Goal: Check status: Check status

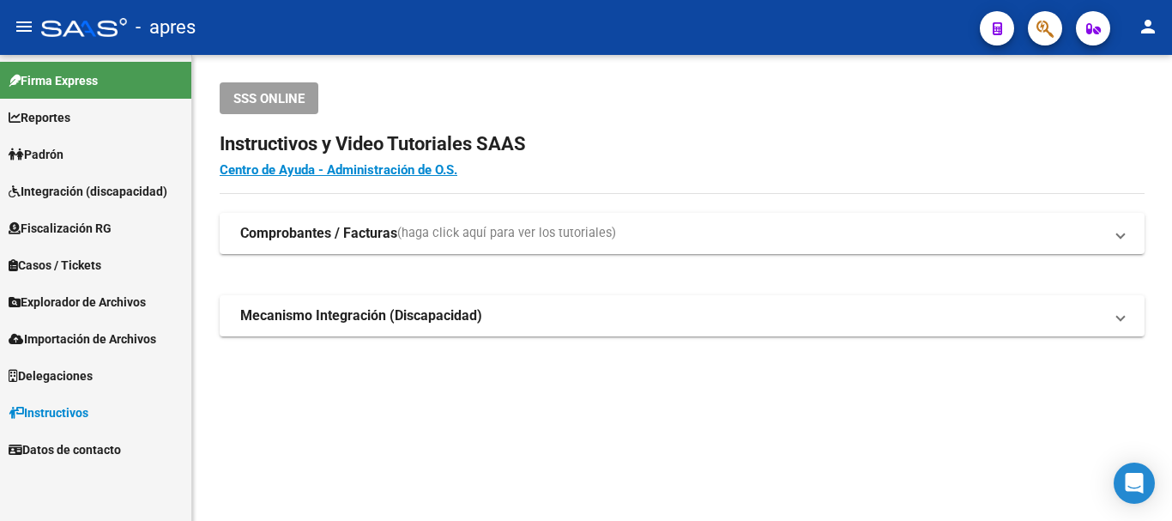
drag, startPoint x: 1063, startPoint y: 33, endPoint x: 1054, endPoint y: 28, distance: 9.6
click at [1062, 33] on mat-toolbar "menu - apres person" at bounding box center [586, 27] width 1172 height 55
click at [1054, 27] on button "button" at bounding box center [1045, 28] width 34 height 34
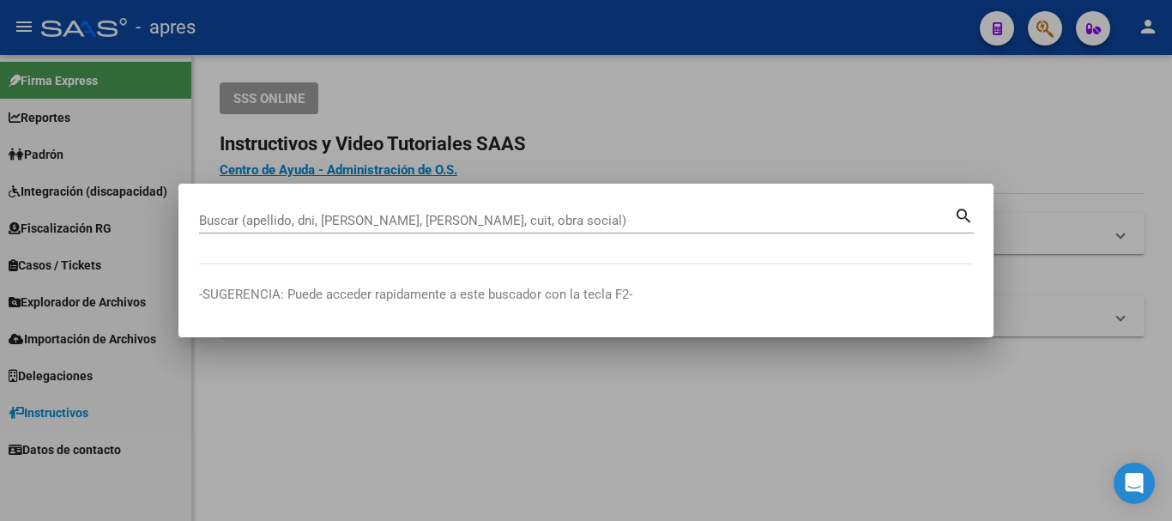
paste input "23456198414"
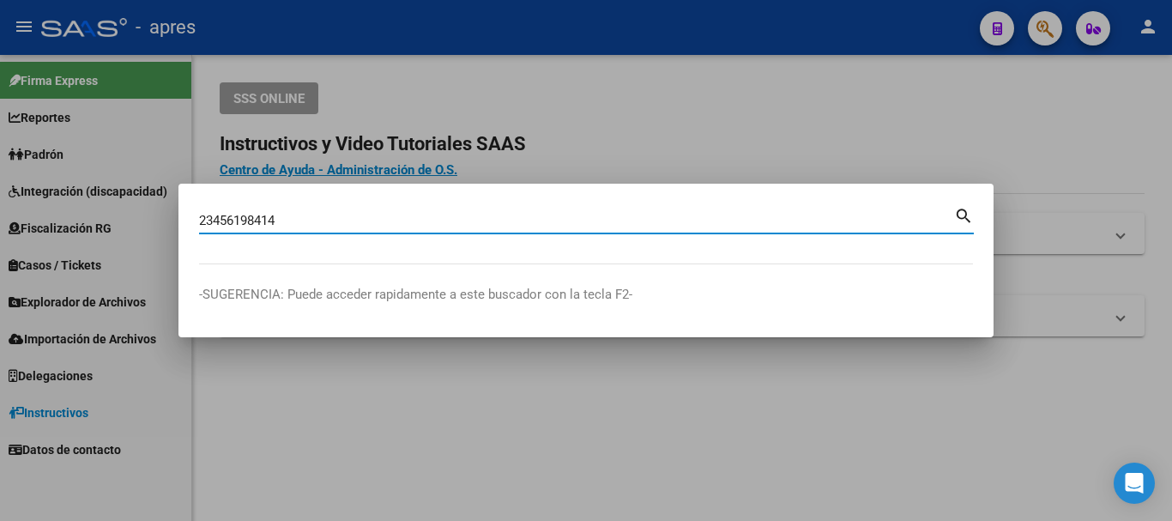
type input "23456198414"
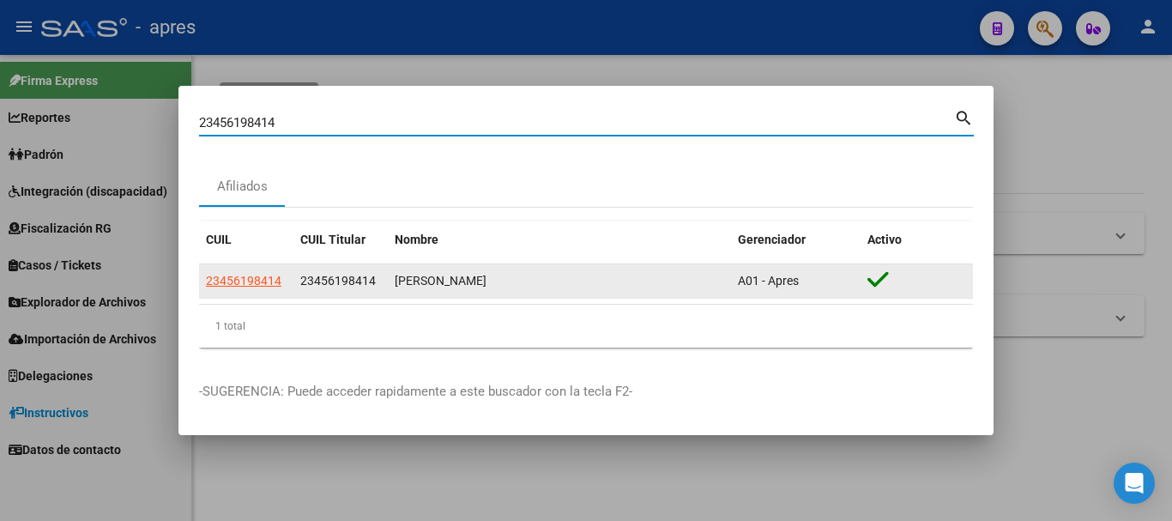
click at [276, 271] on app-link-go-to "23456198414" at bounding box center [243, 281] width 75 height 20
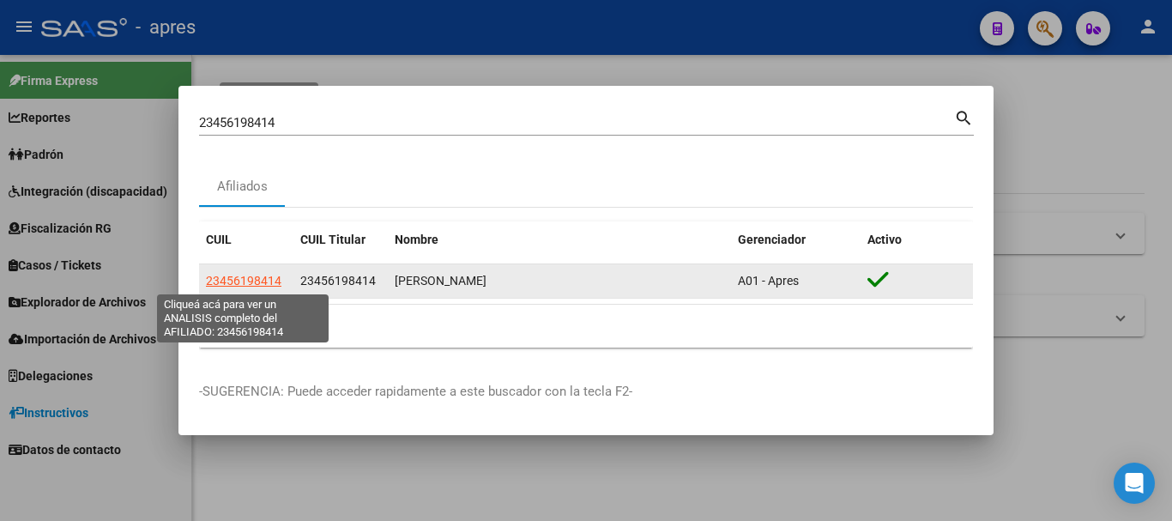
click at [268, 274] on span "23456198414" at bounding box center [243, 281] width 75 height 14
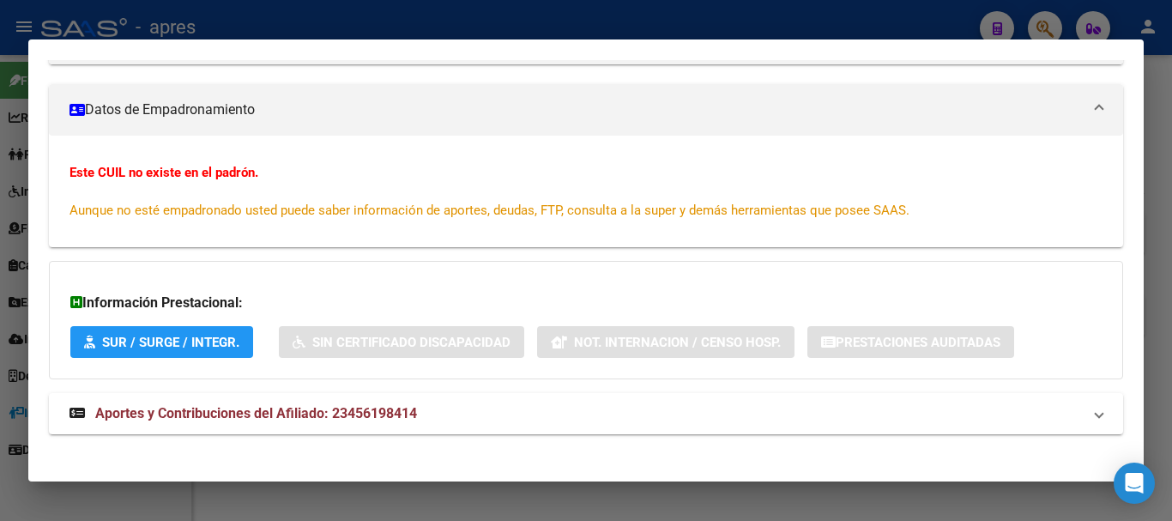
scroll to position [286, 0]
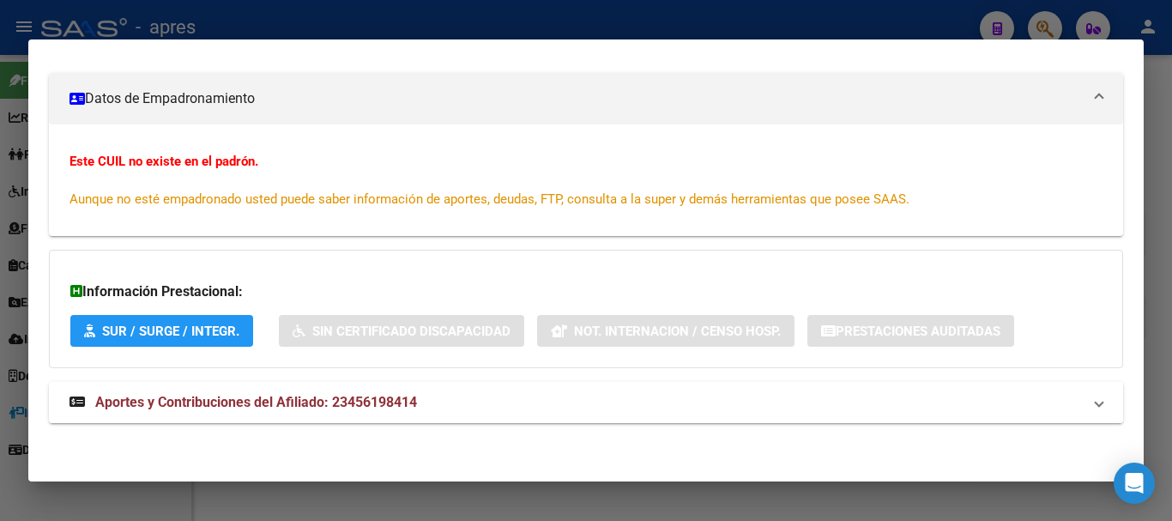
click at [697, 408] on mat-panel-title "Aportes y Contribuciones del Afiliado: 23456198414" at bounding box center [575, 402] width 1012 height 21
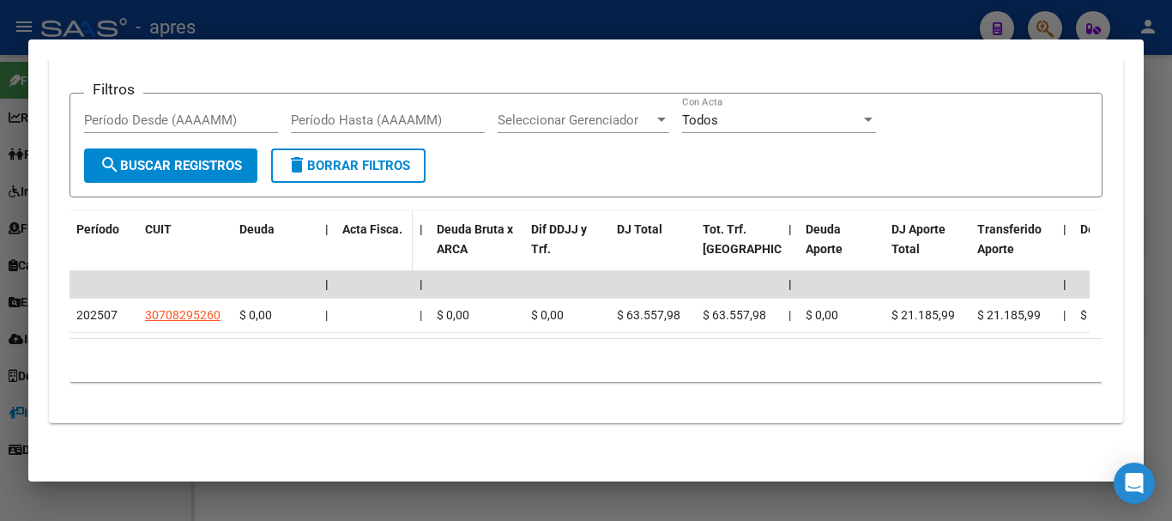
scroll to position [819, 0]
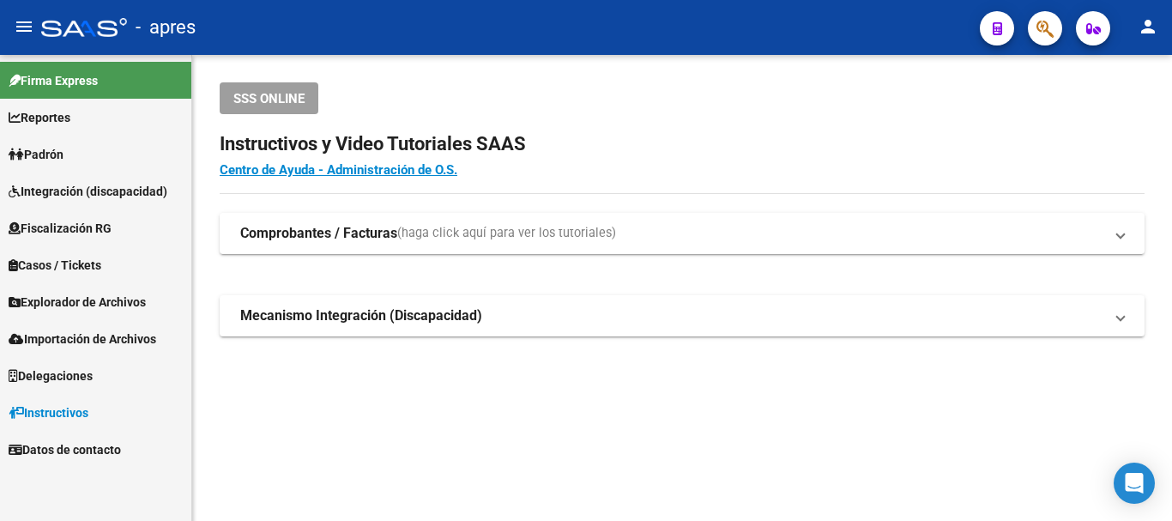
click at [1046, 13] on span "button" at bounding box center [1044, 28] width 17 height 35
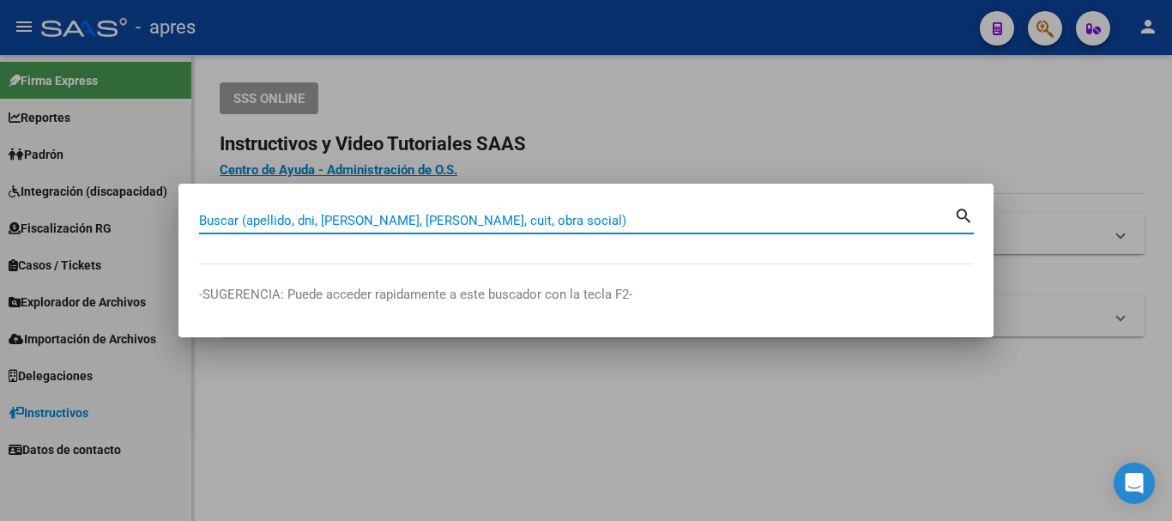
paste input "16144350"
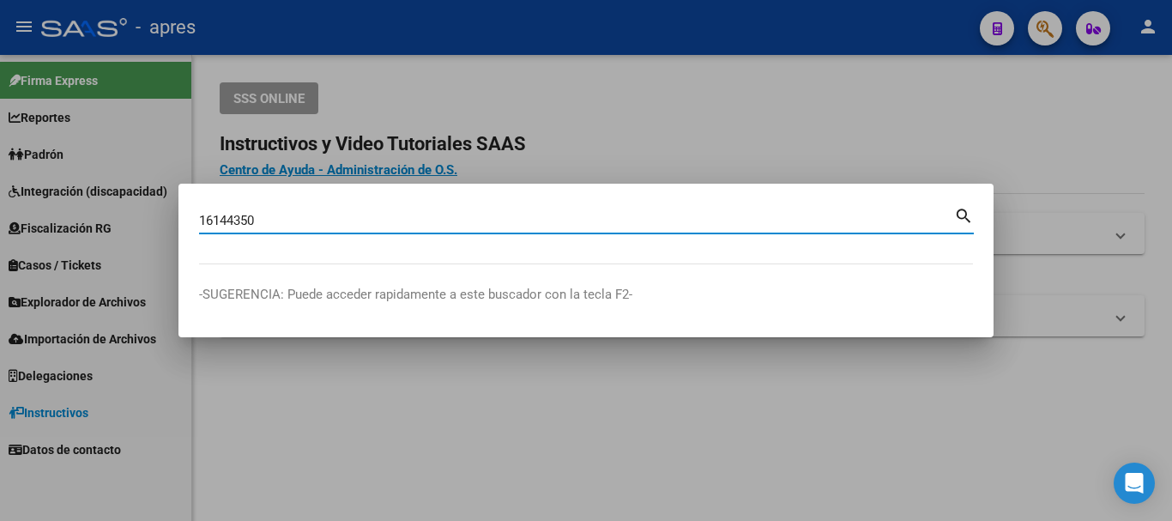
type input "16144350"
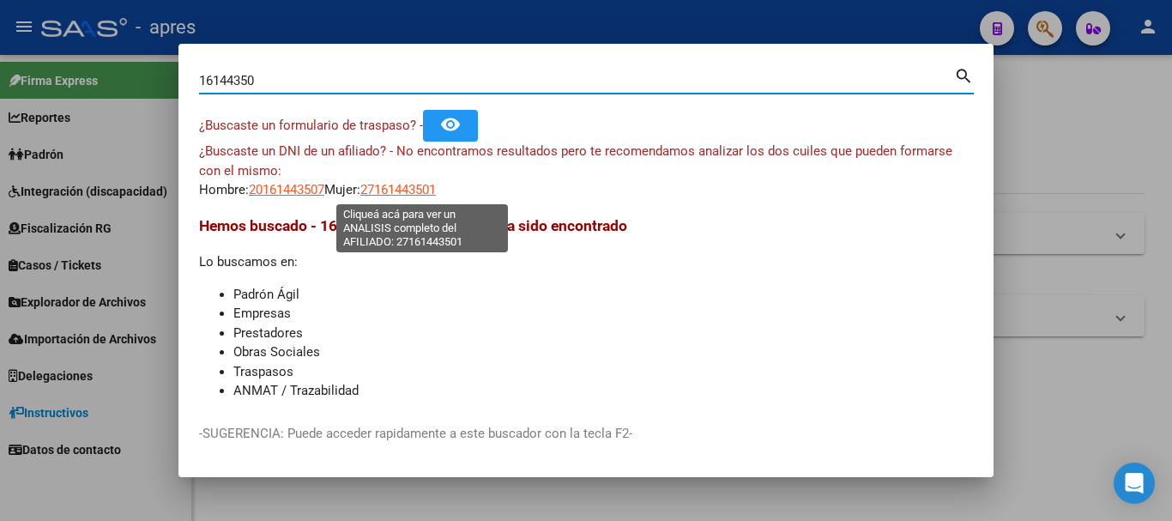
click at [397, 184] on span "27161443501" at bounding box center [397, 189] width 75 height 15
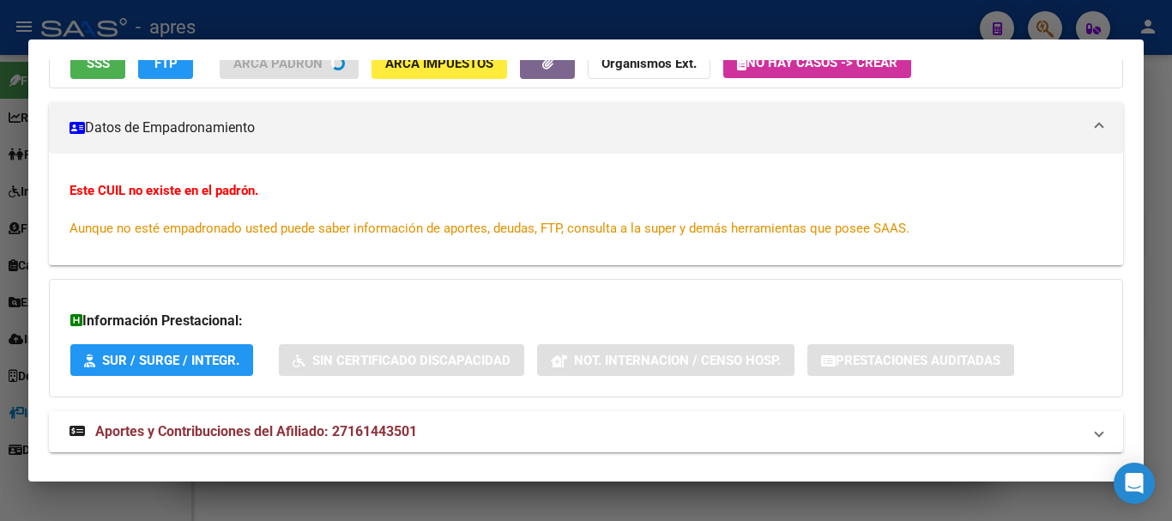
scroll to position [195, 0]
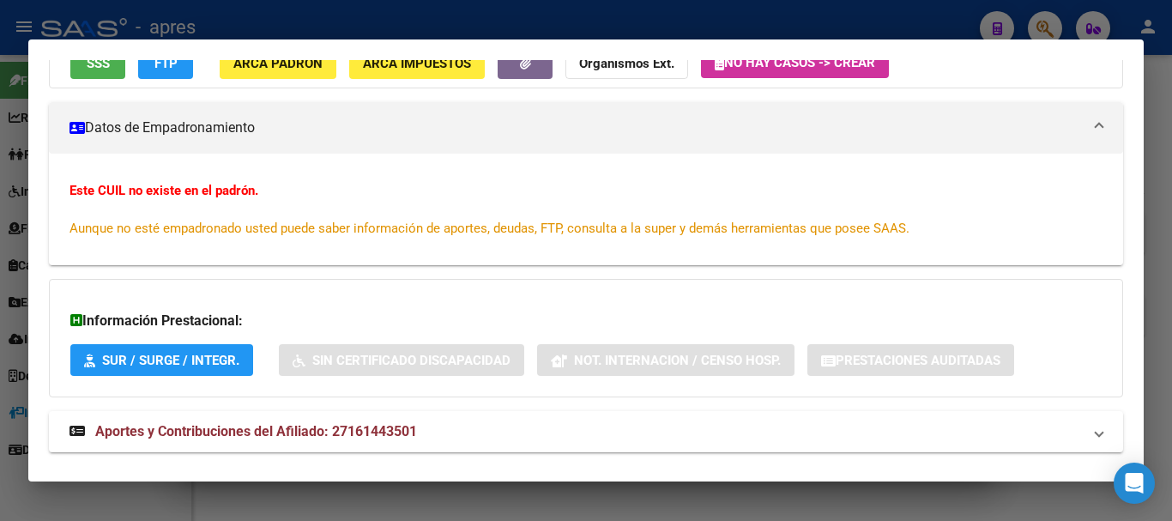
click at [100, 71] on span "SSS" at bounding box center [98, 63] width 23 height 15
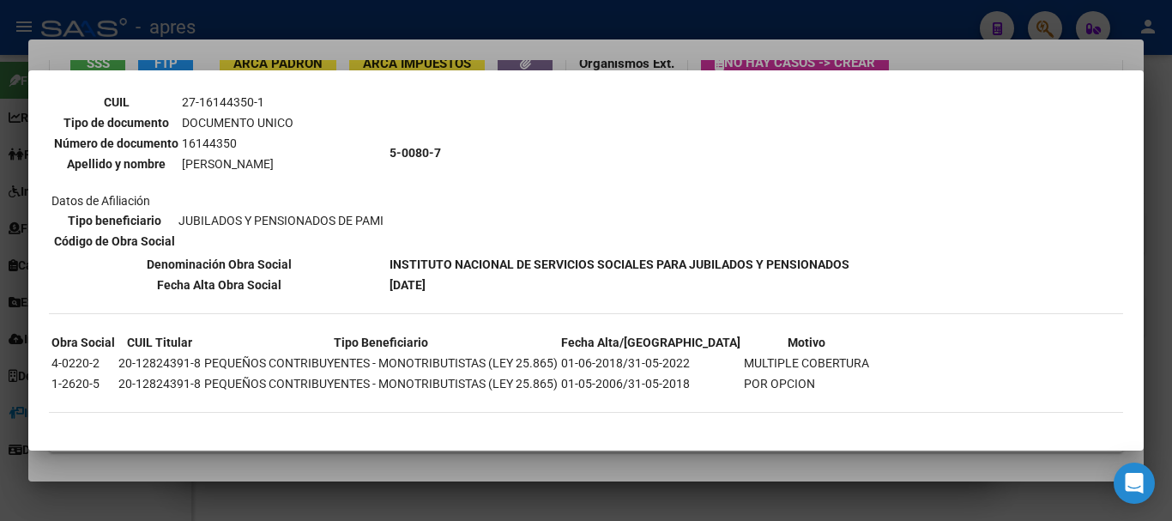
scroll to position [72, 0]
